Goal: Information Seeking & Learning: Learn about a topic

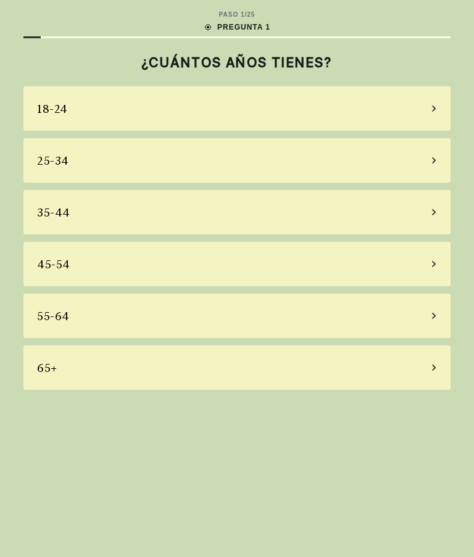
click at [435, 318] on icon at bounding box center [433, 315] width 6 height 11
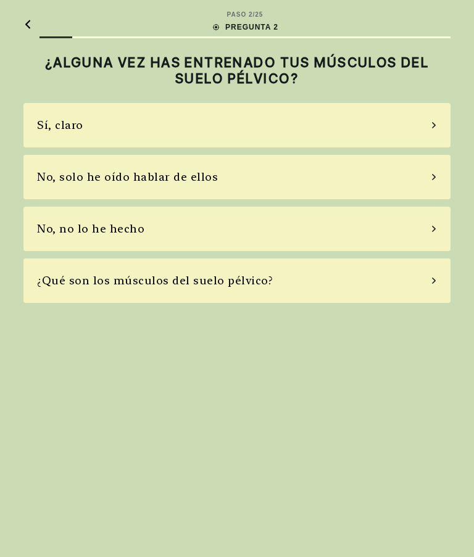
click at [438, 173] on div "No, solo he oído hablar de ellos" at bounding box center [236, 177] width 427 height 44
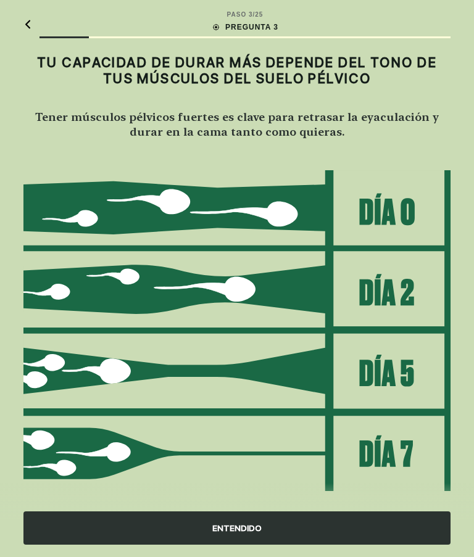
click at [248, 525] on div "ENTENDIDO" at bounding box center [236, 527] width 427 height 33
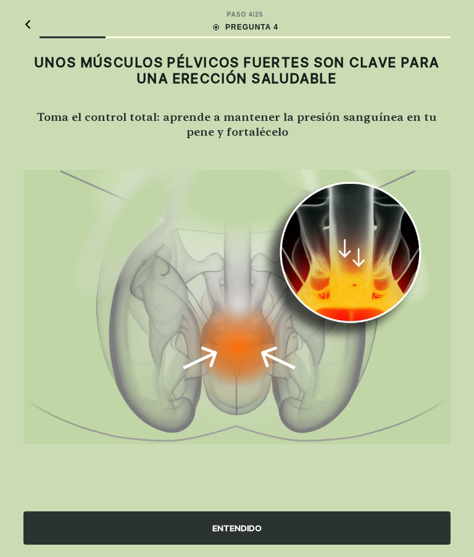
click at [249, 533] on div "ENTENDIDO" at bounding box center [236, 527] width 427 height 33
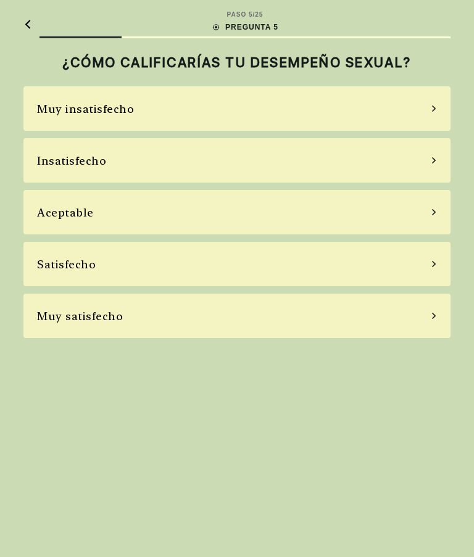
click at [432, 163] on icon at bounding box center [433, 160] width 6 height 11
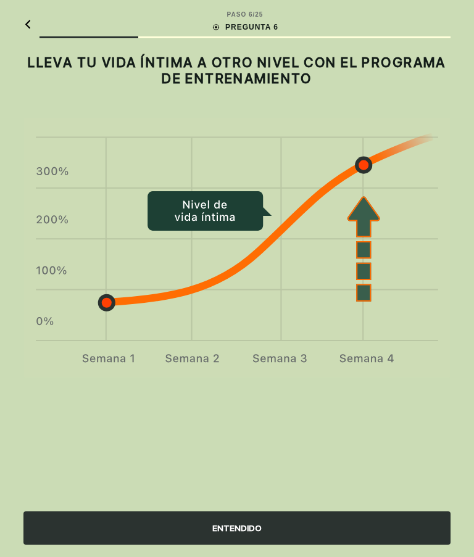
click at [260, 533] on div "ENTENDIDO" at bounding box center [236, 527] width 427 height 33
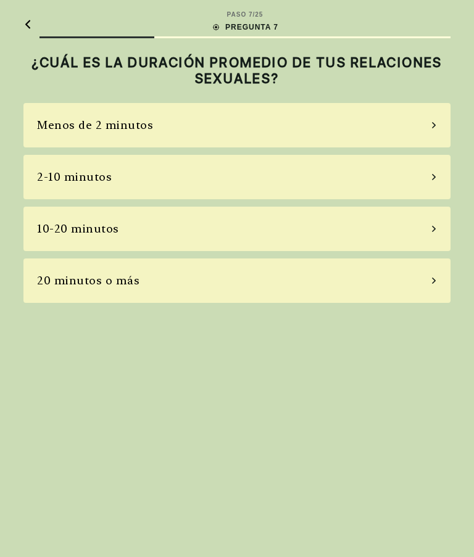
click at [431, 181] on div "2-10 minutos" at bounding box center [236, 177] width 427 height 44
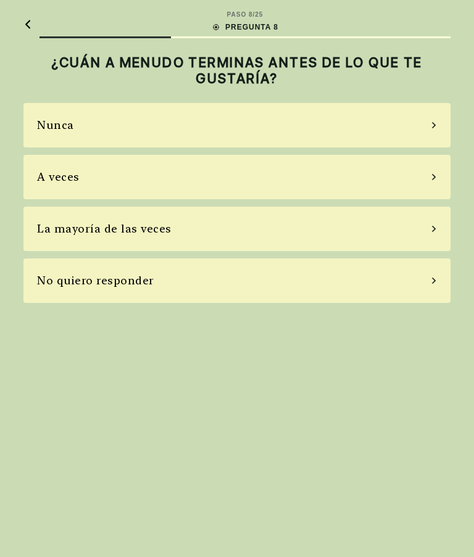
click at [434, 229] on icon at bounding box center [434, 229] width 4 height 6
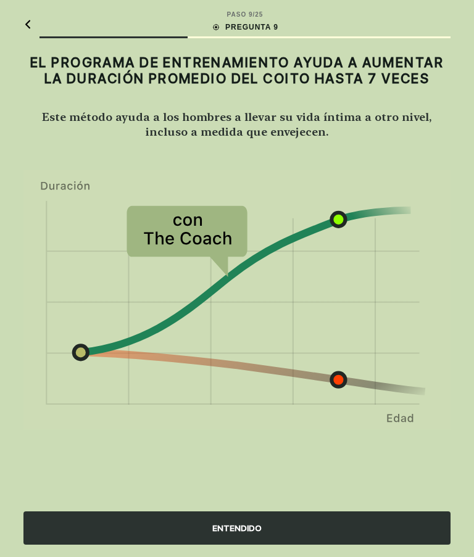
click at [267, 532] on div "ENTENDIDO" at bounding box center [236, 527] width 427 height 33
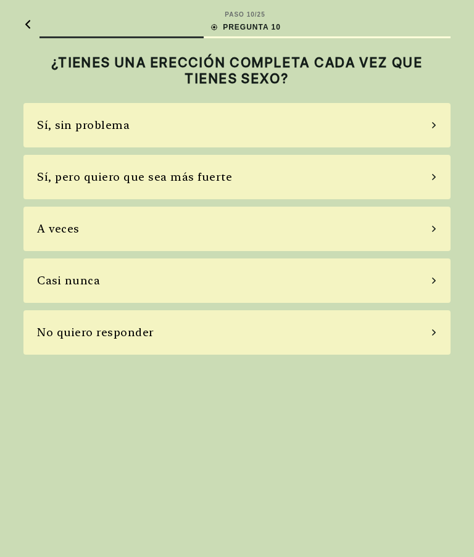
click at [424, 181] on div "Sí, pero quiero que sea más fuerte" at bounding box center [236, 177] width 427 height 44
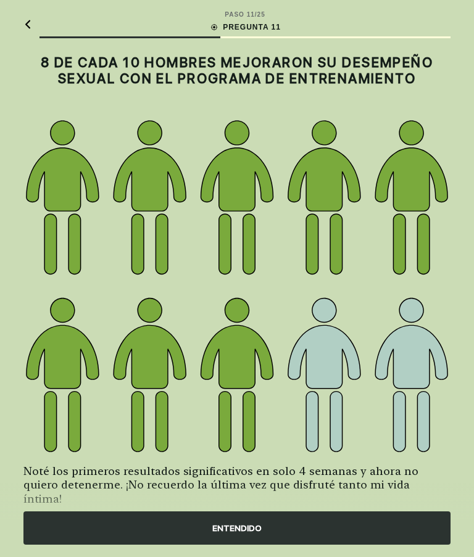
click at [253, 531] on div "ENTENDIDO" at bounding box center [236, 527] width 427 height 33
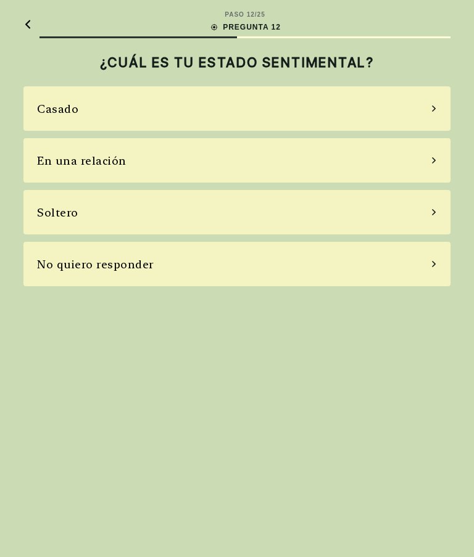
click at [424, 107] on div "Casado" at bounding box center [236, 108] width 427 height 44
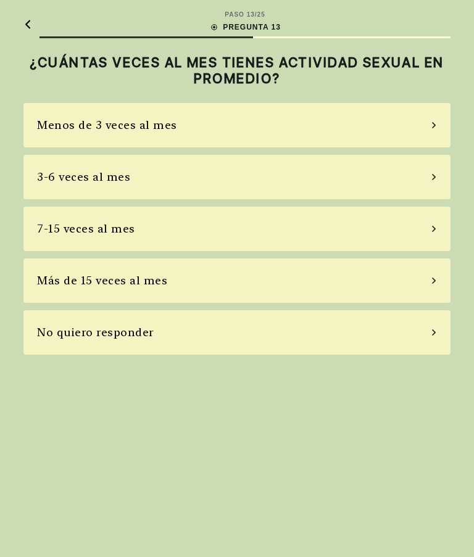
click at [438, 134] on div "Menos de 3 veces al mes" at bounding box center [236, 125] width 427 height 44
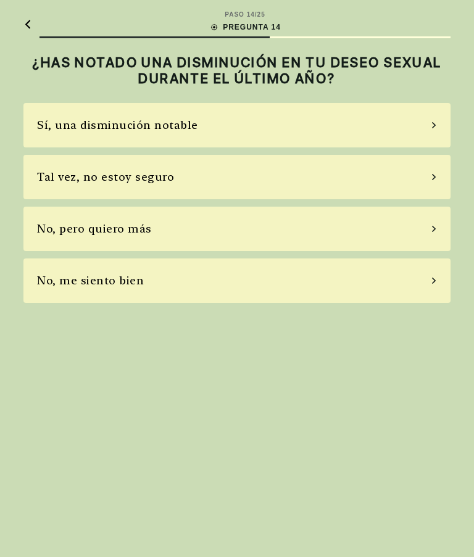
click at [424, 184] on div "Tal vez, no estoy seguro" at bounding box center [236, 177] width 427 height 44
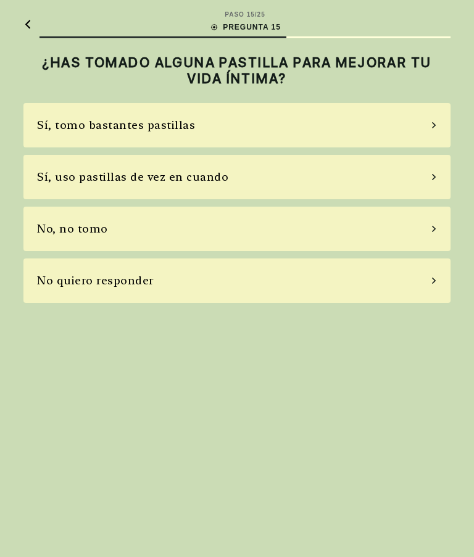
click at [432, 175] on icon at bounding box center [433, 176] width 6 height 11
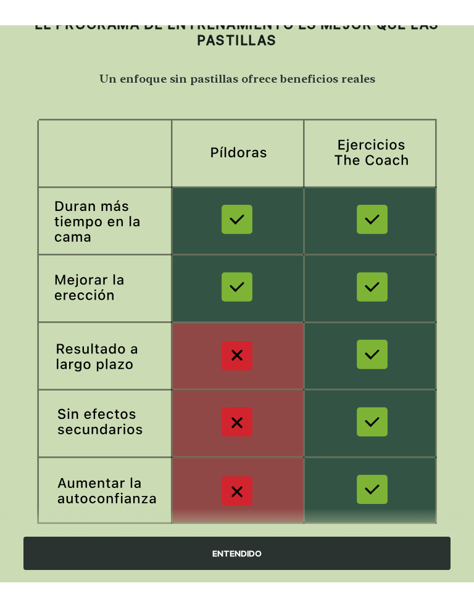
scroll to position [47, 0]
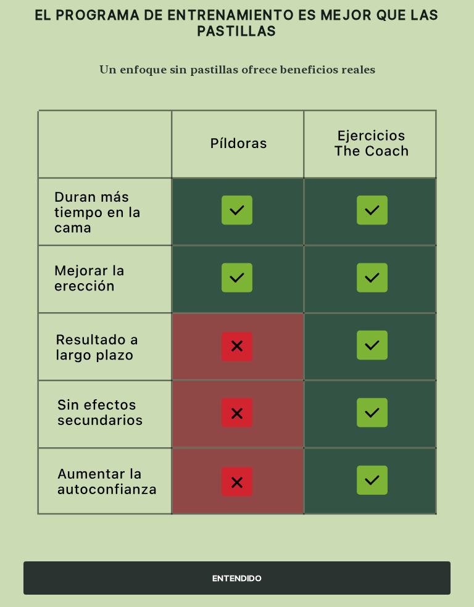
click at [249, 556] on div "ENTENDIDO" at bounding box center [236, 577] width 427 height 33
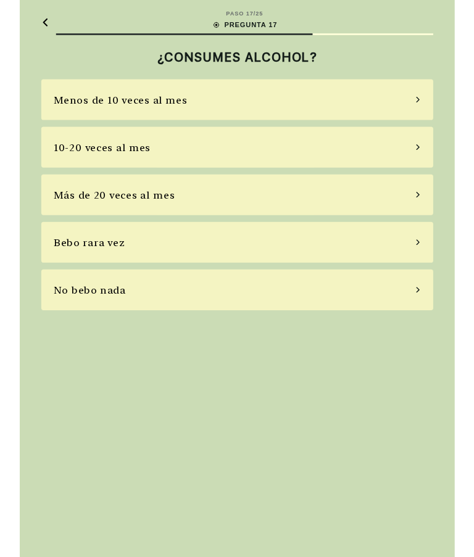
scroll to position [0, 0]
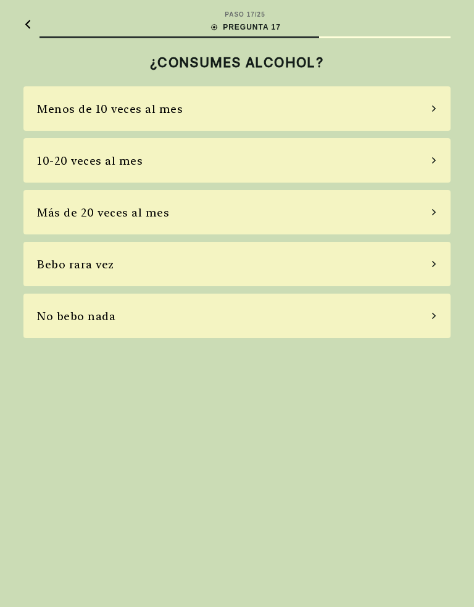
click at [430, 320] on div "No bebo nada" at bounding box center [236, 316] width 427 height 44
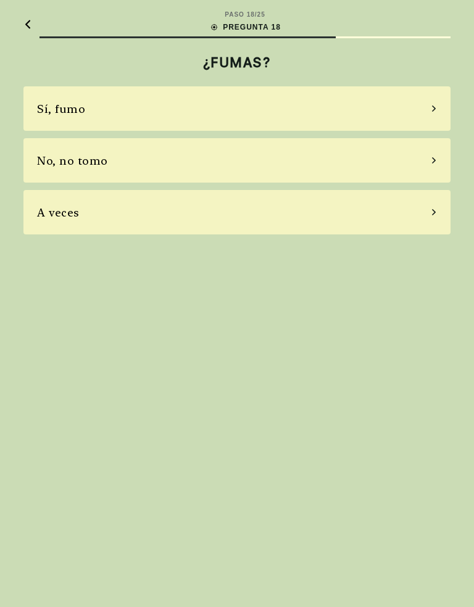
click at [437, 109] on div "Sí, fumo" at bounding box center [236, 108] width 427 height 44
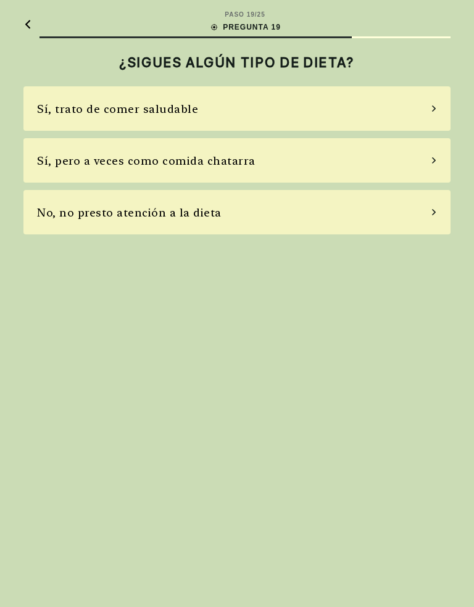
click at [430, 100] on div "Sí, trato de comer saludable" at bounding box center [236, 108] width 427 height 44
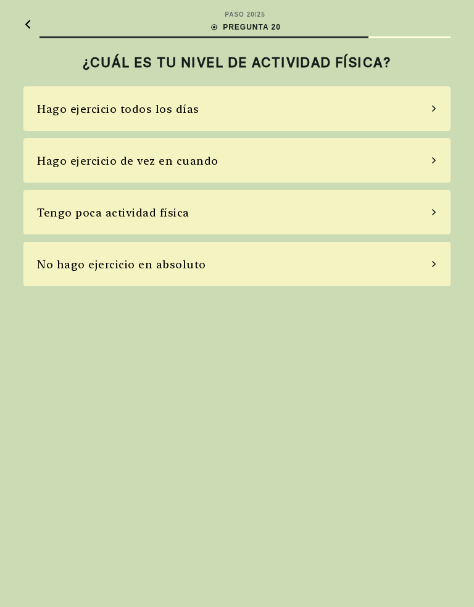
click at [427, 122] on div "Hago ejercicio todos los días" at bounding box center [236, 108] width 427 height 44
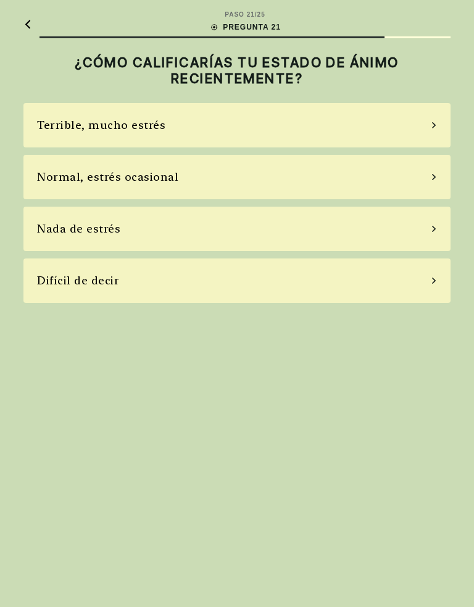
click at [430, 229] on div "Nada de estrés" at bounding box center [236, 229] width 427 height 44
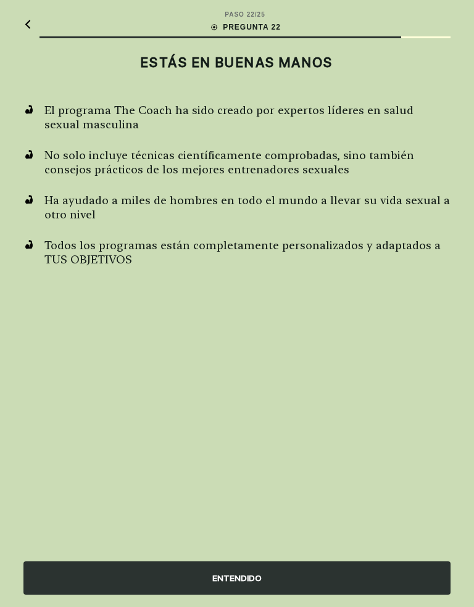
click at [256, 556] on div "ENTENDIDO" at bounding box center [236, 577] width 427 height 33
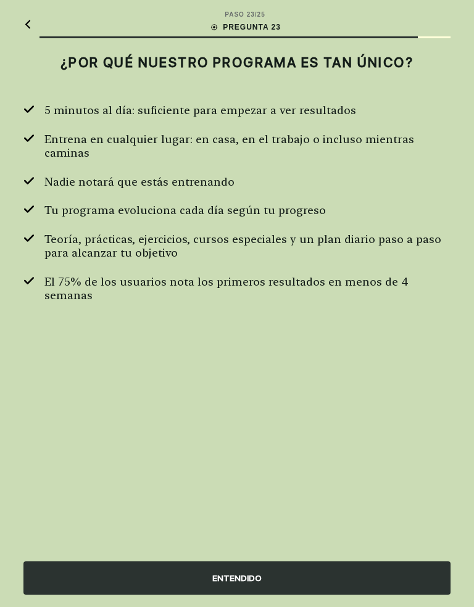
click at [254, 556] on div "ENTENDIDO" at bounding box center [236, 577] width 427 height 33
